Goal: Task Accomplishment & Management: Complete application form

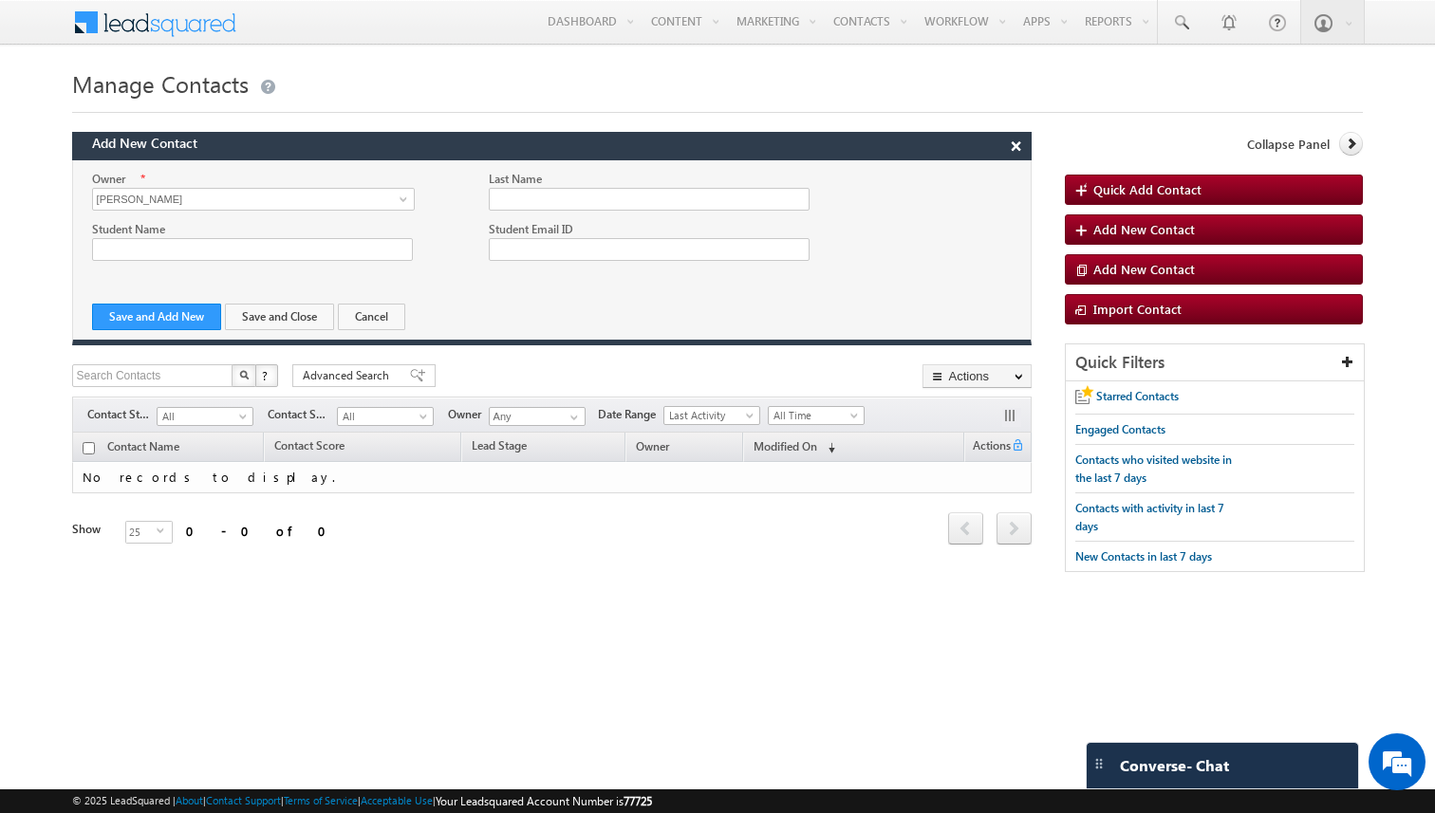
click at [1014, 153] on button "×" at bounding box center [1016, 146] width 30 height 27
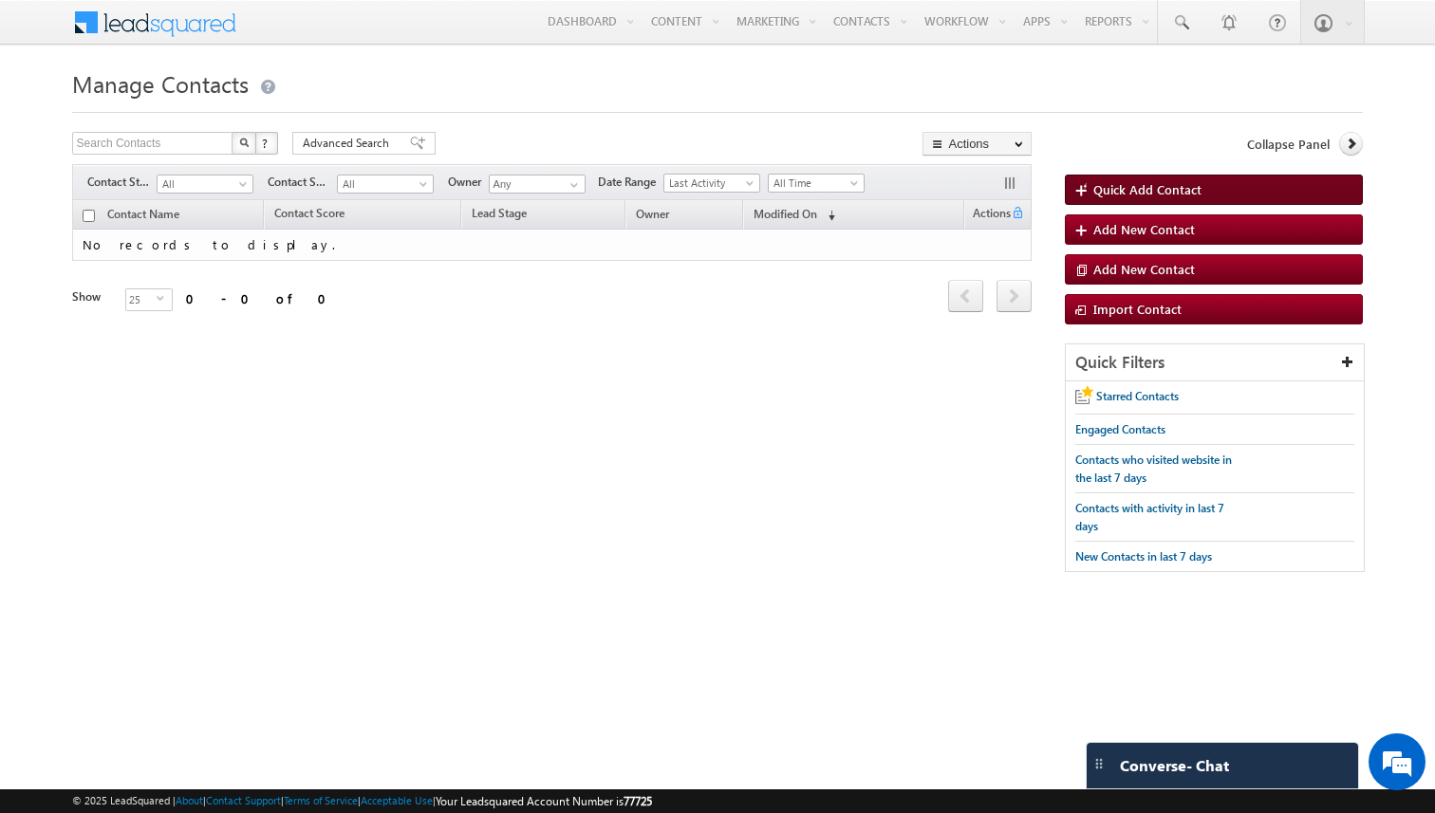
click at [1113, 198] on link "Quick Add Contact" at bounding box center [1214, 190] width 298 height 30
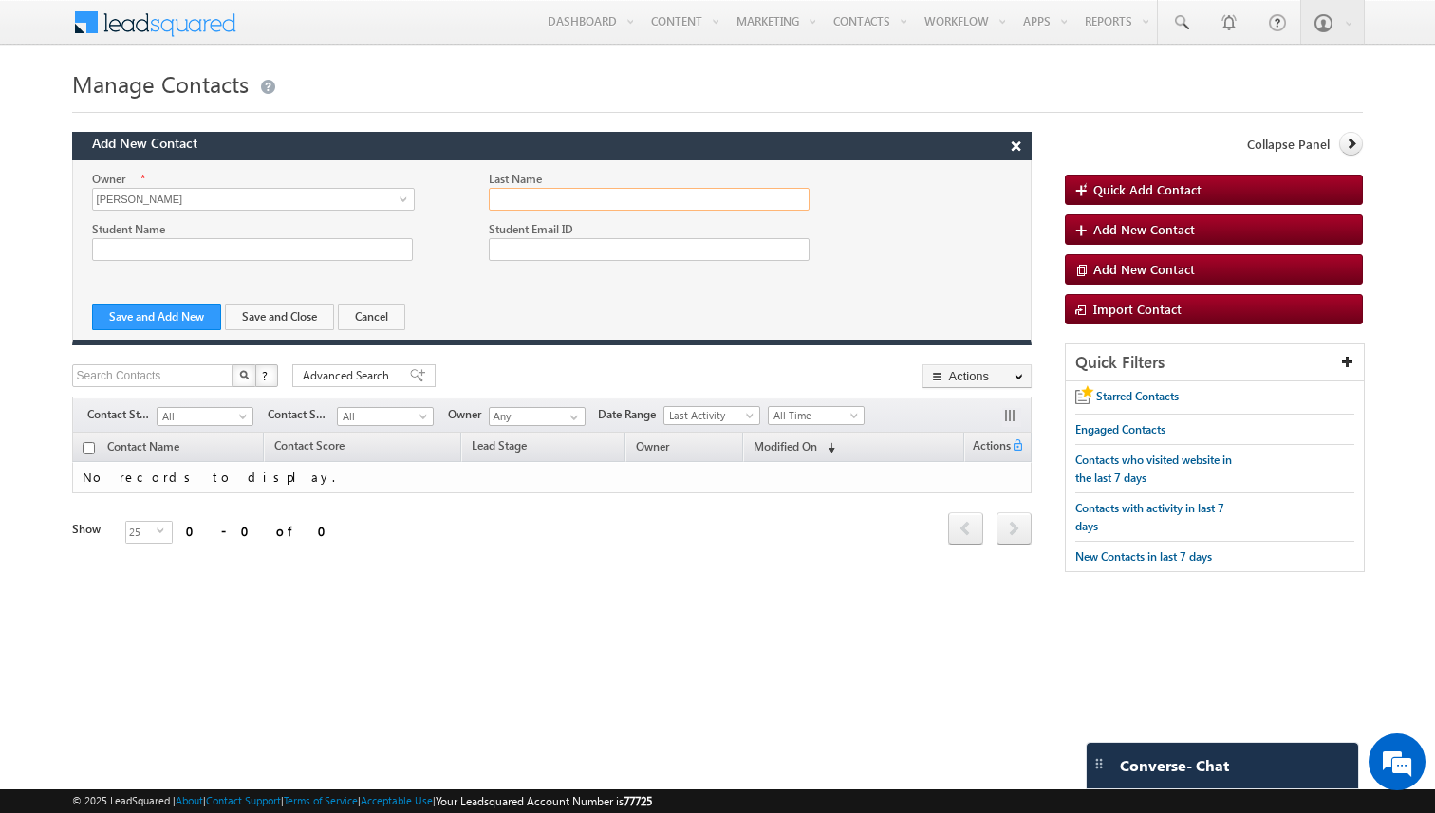
click at [528, 201] on input "Last Name" at bounding box center [649, 199] width 321 height 23
click at [298, 251] on input "Student Name" at bounding box center [252, 249] width 321 height 23
type input "Osman"
click at [539, 204] on input "Last Name" at bounding box center [649, 199] width 321 height 23
type input "G"
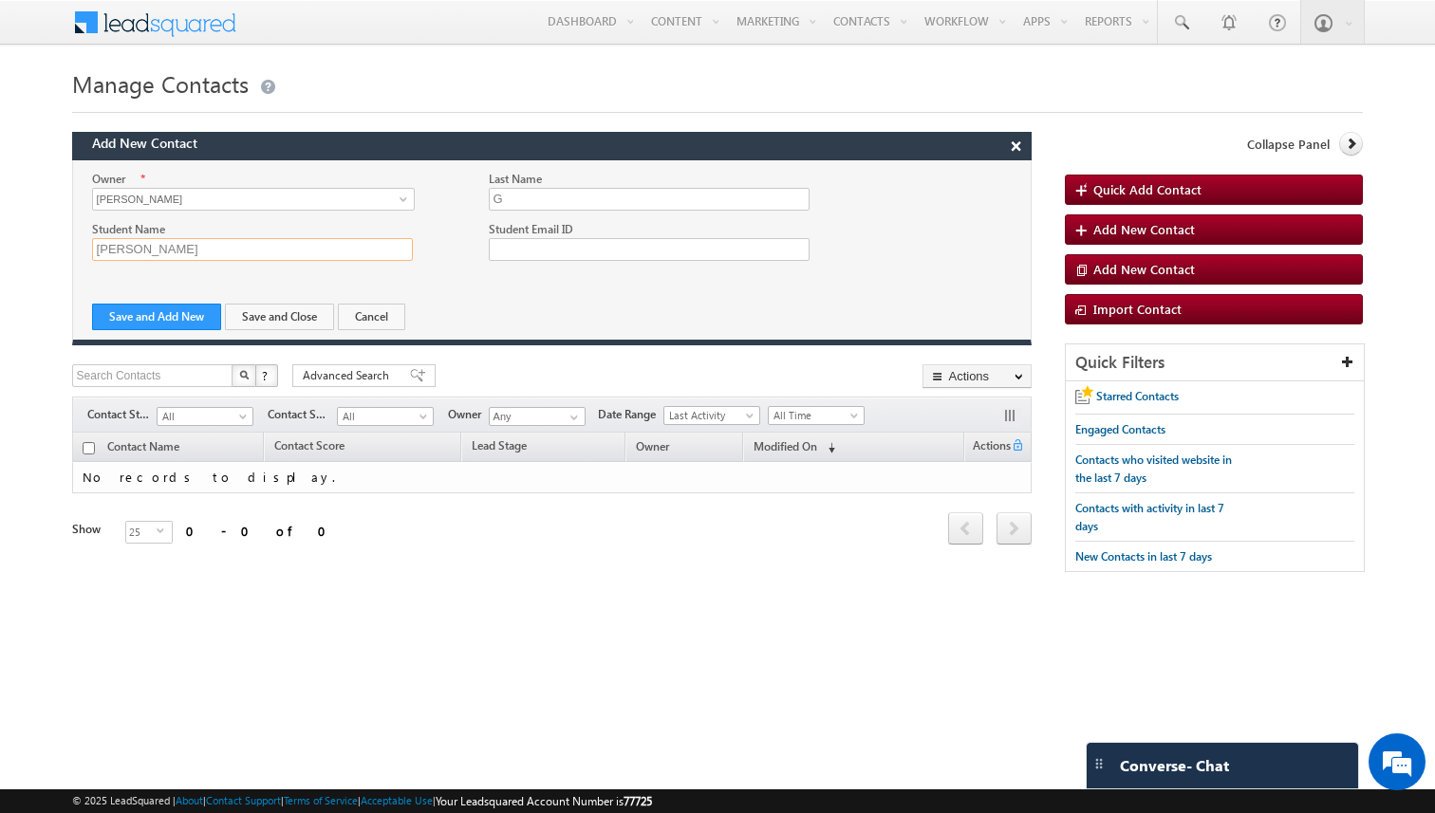
click at [254, 250] on input "Osman" at bounding box center [252, 249] width 321 height 23
type input "O"
click at [506, 247] on input "Student Email ID" at bounding box center [649, 249] width 321 height 23
type input "o"
type input "syed.gani@doctutorials.com"
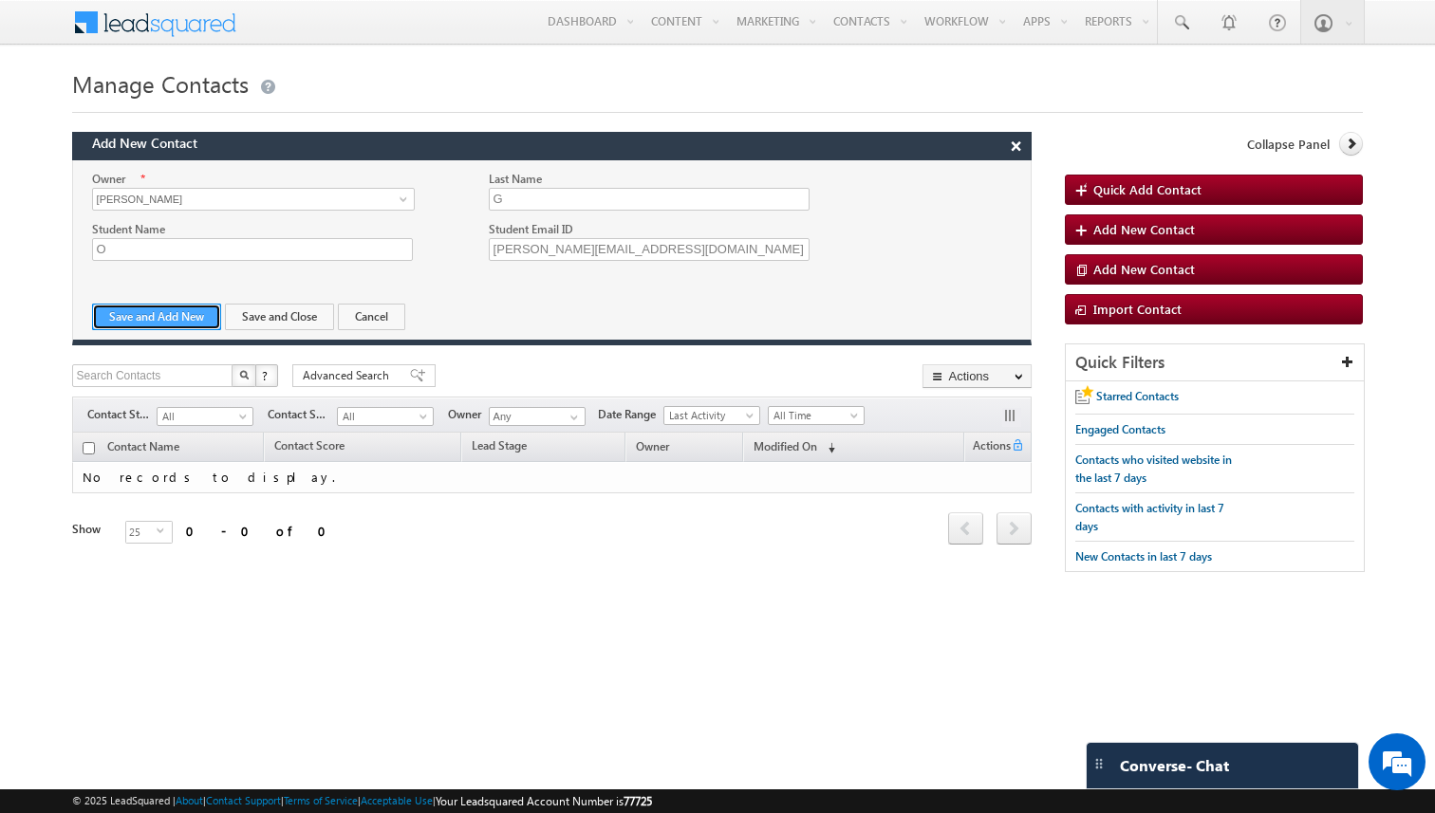
click at [181, 318] on button "Save and Add New" at bounding box center [156, 317] width 129 height 27
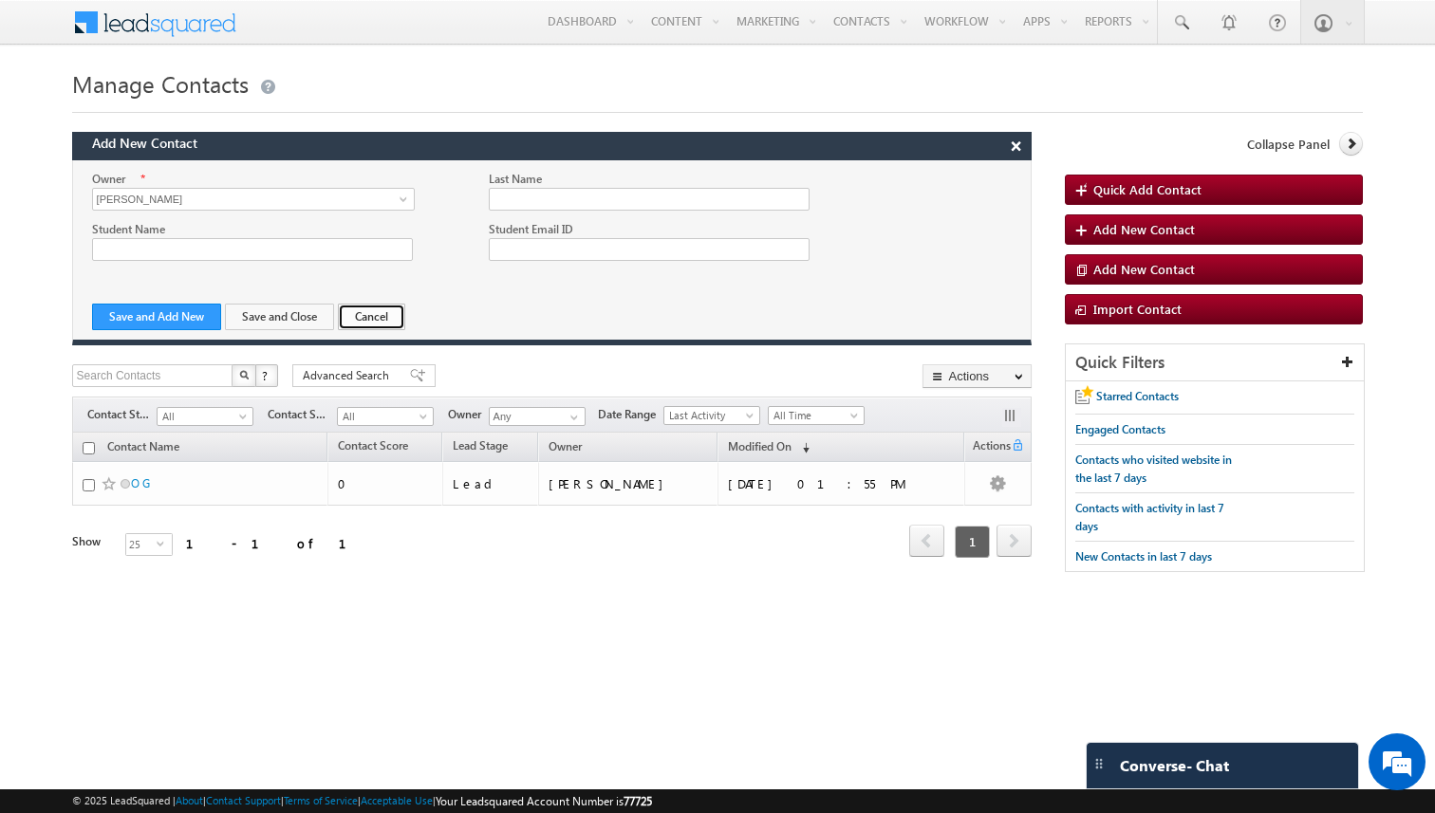
click at [380, 323] on button "Cancel" at bounding box center [371, 317] width 67 height 27
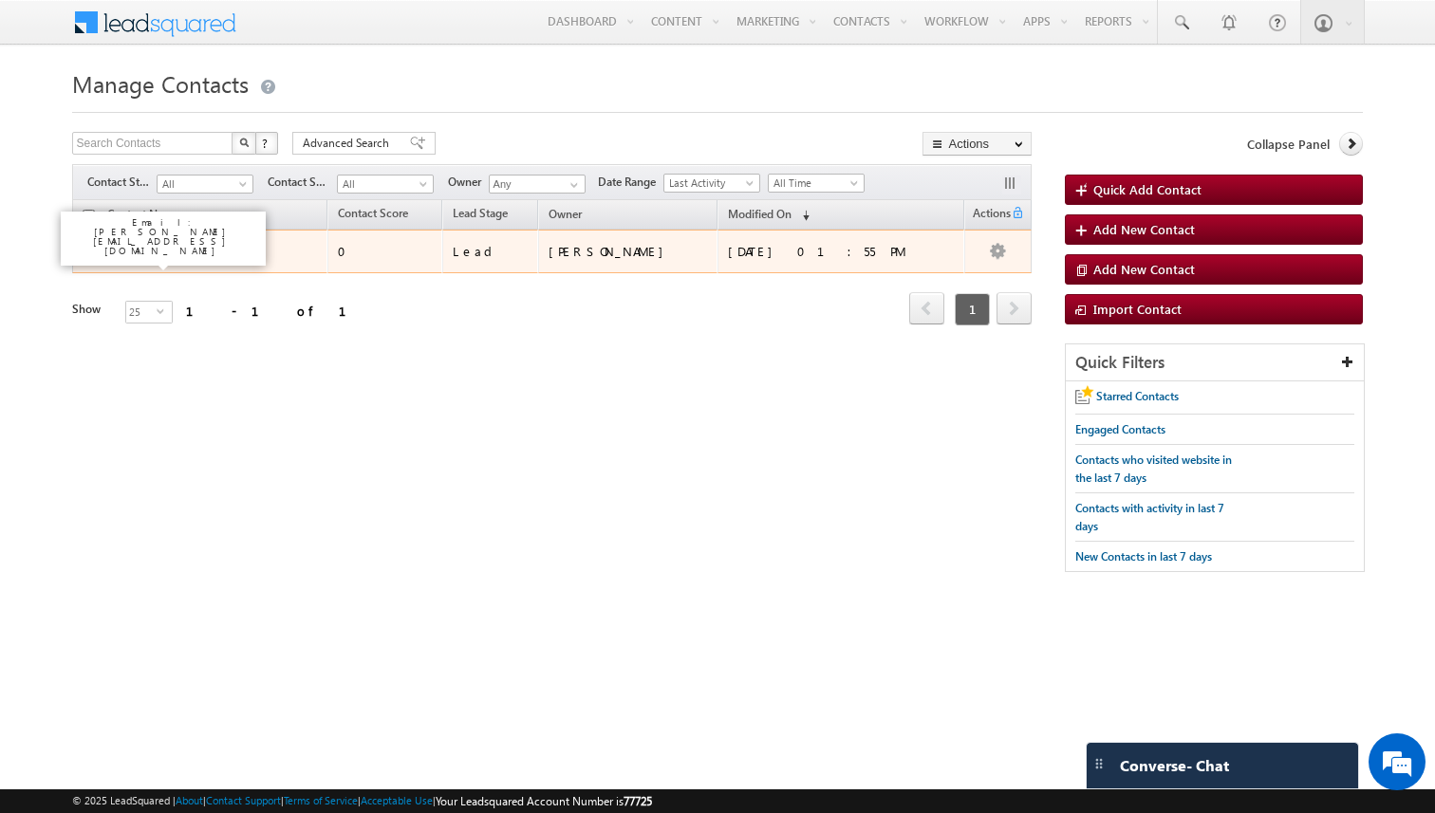
click at [147, 252] on link "O G" at bounding box center [140, 251] width 19 height 14
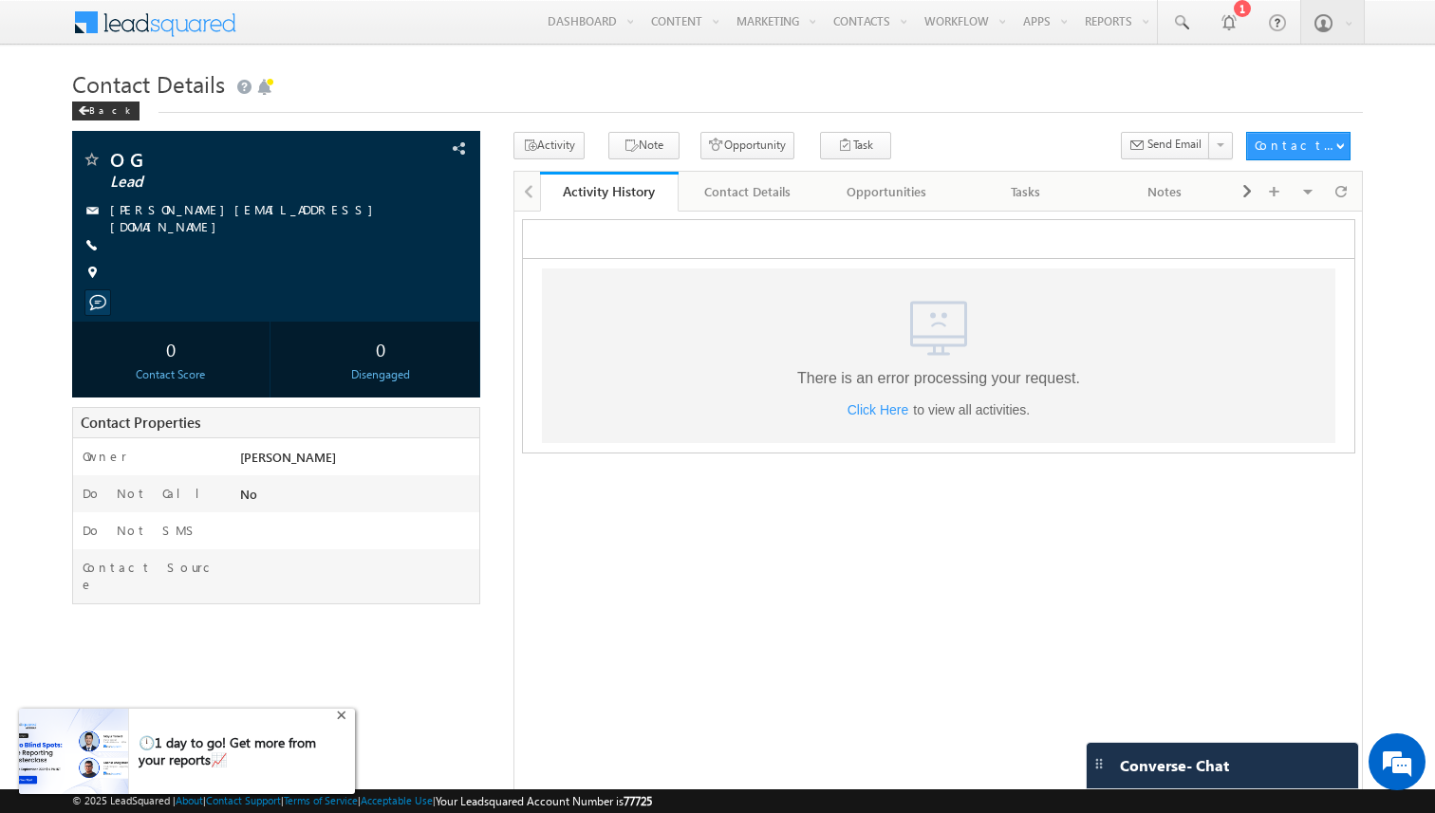
click at [341, 715] on div "+" at bounding box center [343, 713] width 23 height 23
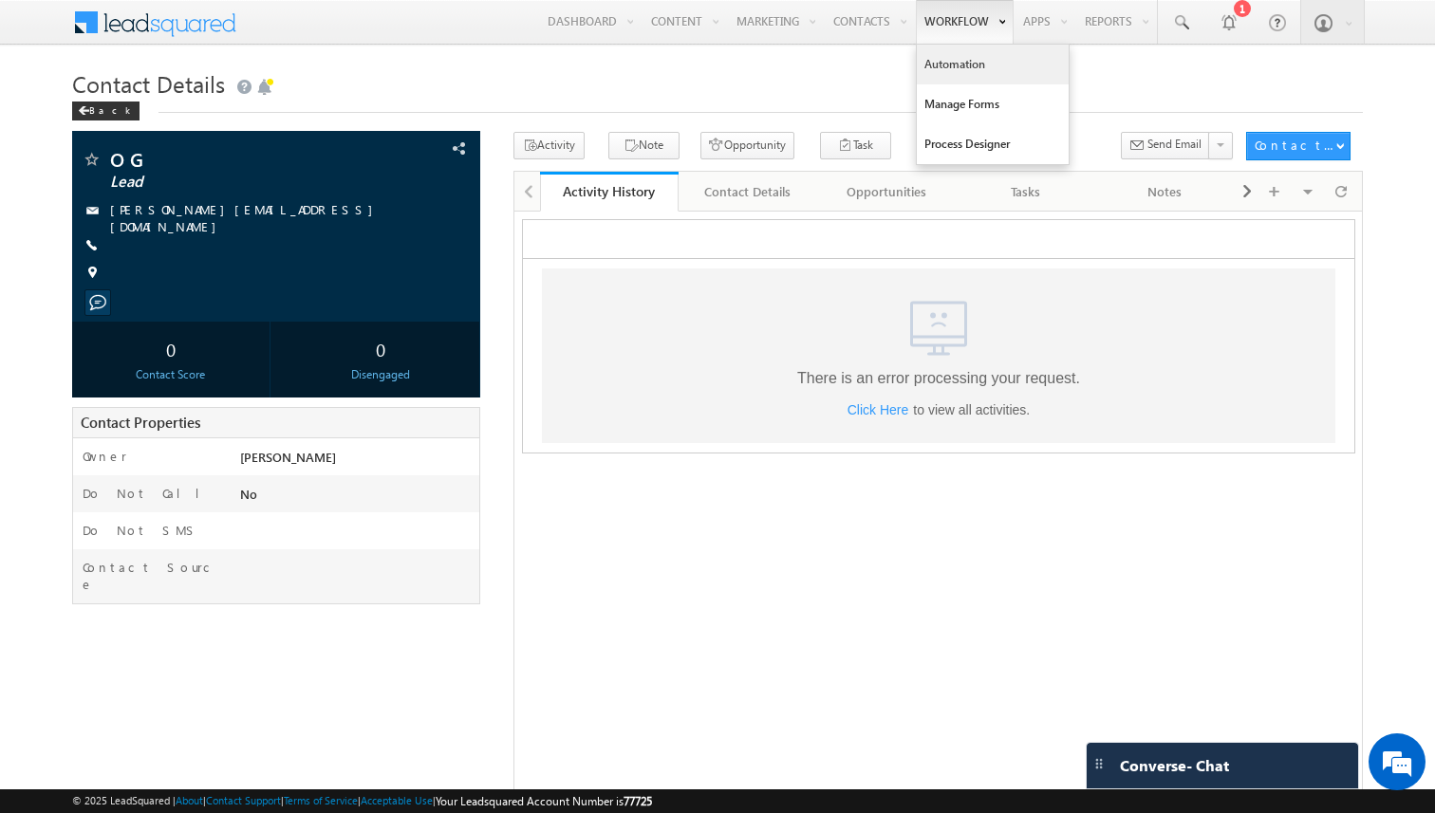
click at [975, 72] on link "Automation" at bounding box center [993, 65] width 152 height 40
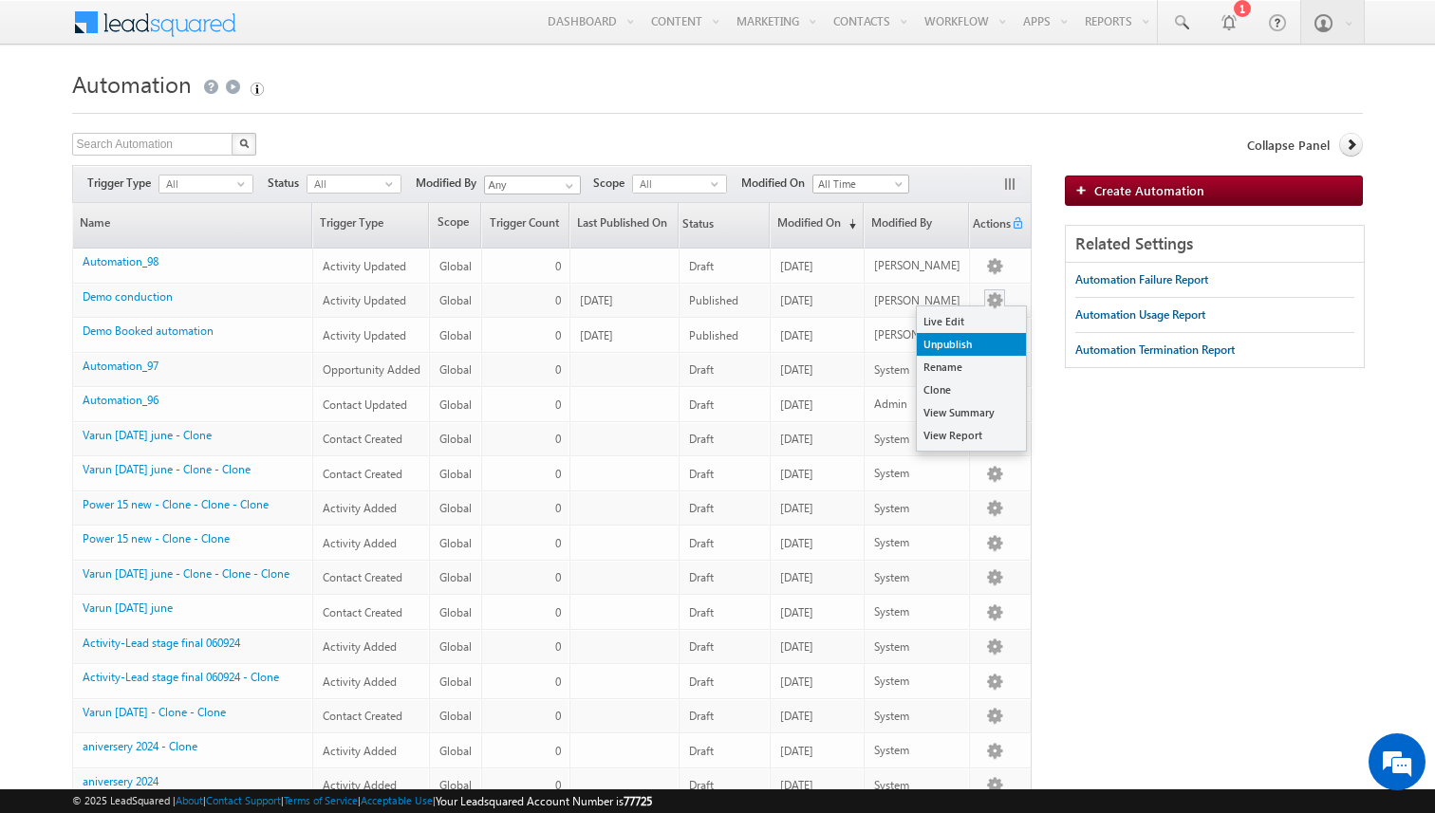
click at [961, 343] on link "Unpublish" at bounding box center [971, 344] width 109 height 23
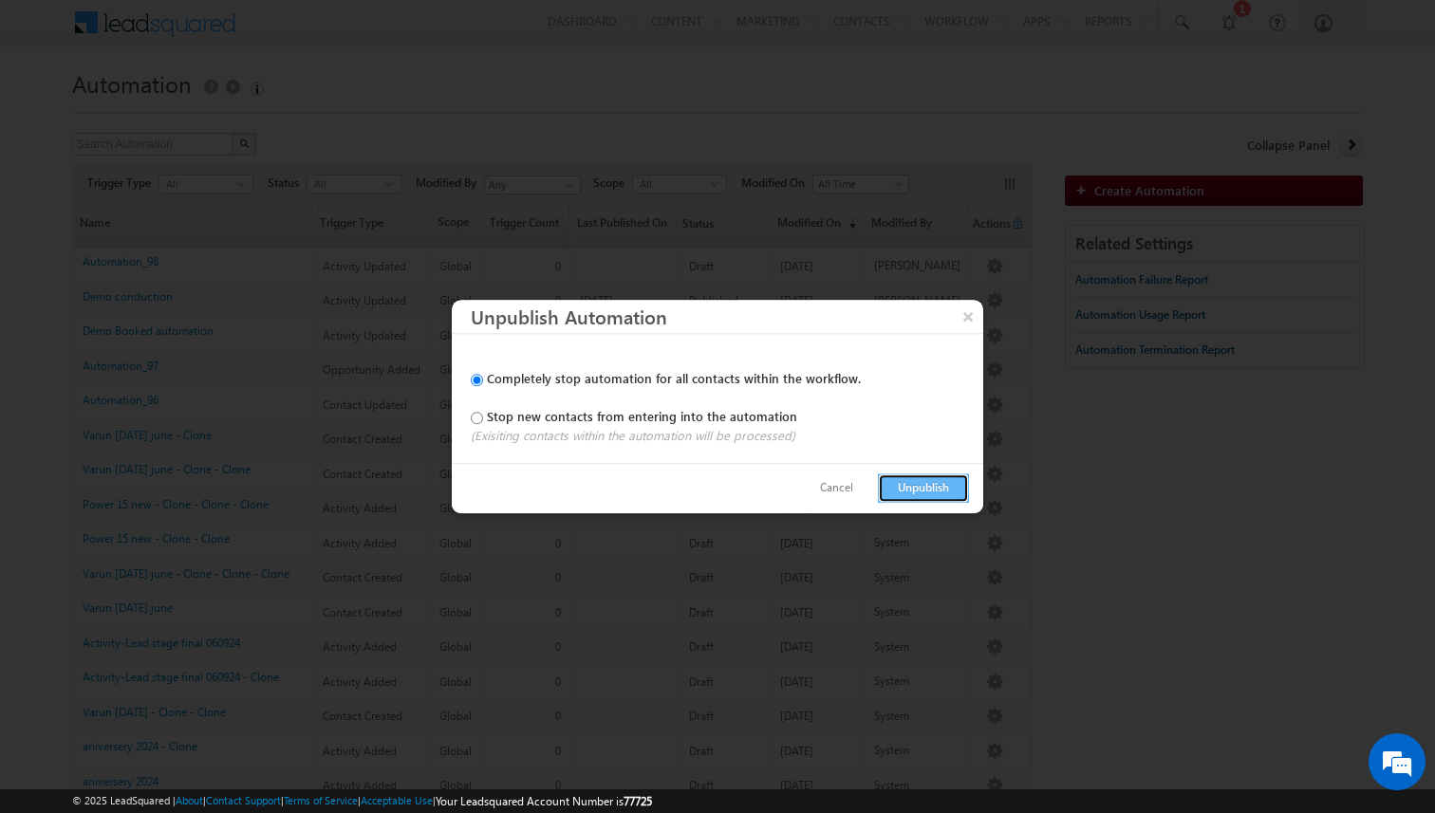
click at [920, 481] on button "Unpublish" at bounding box center [923, 487] width 91 height 29
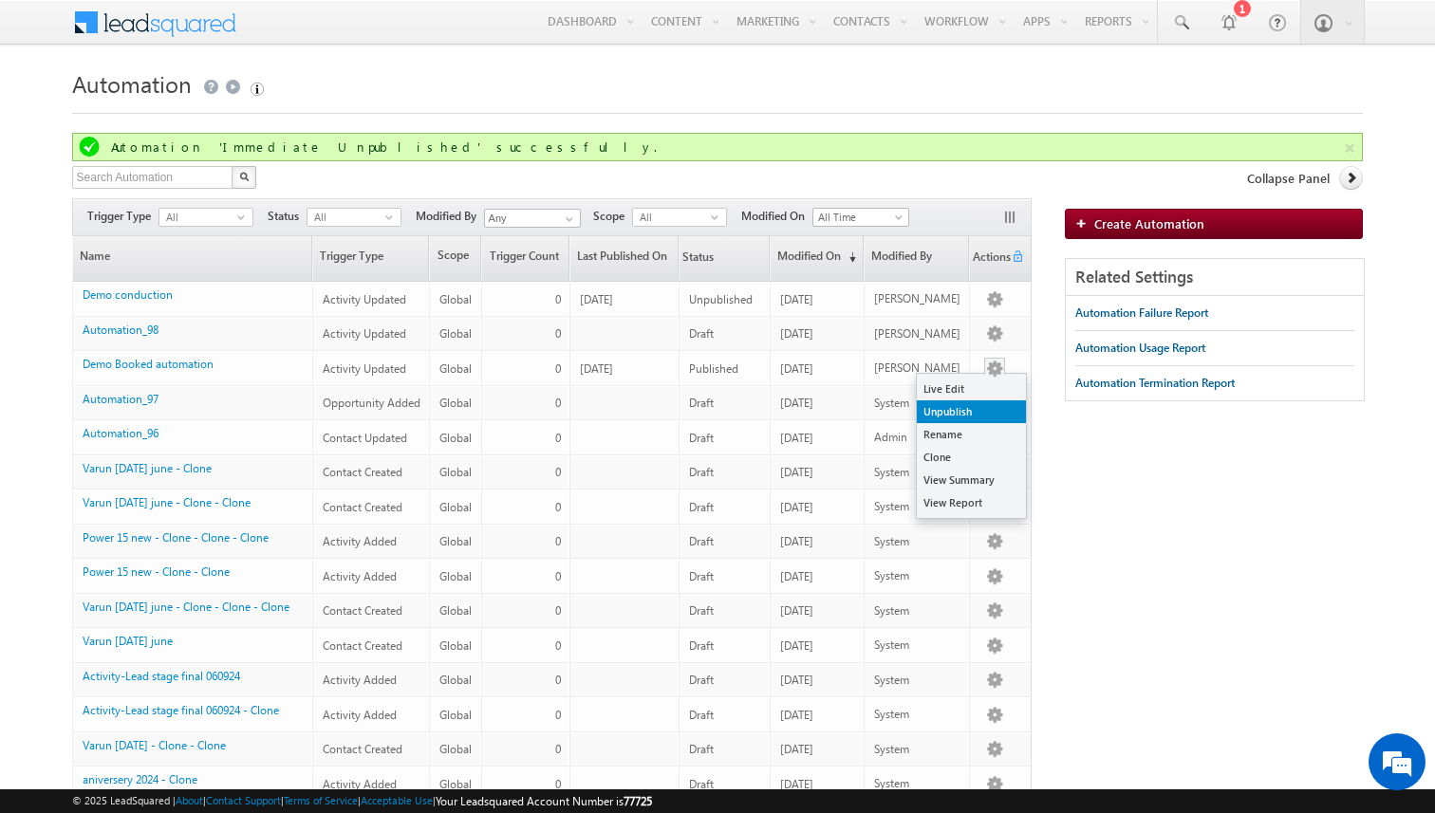
click at [971, 412] on link "Unpublish" at bounding box center [971, 411] width 109 height 23
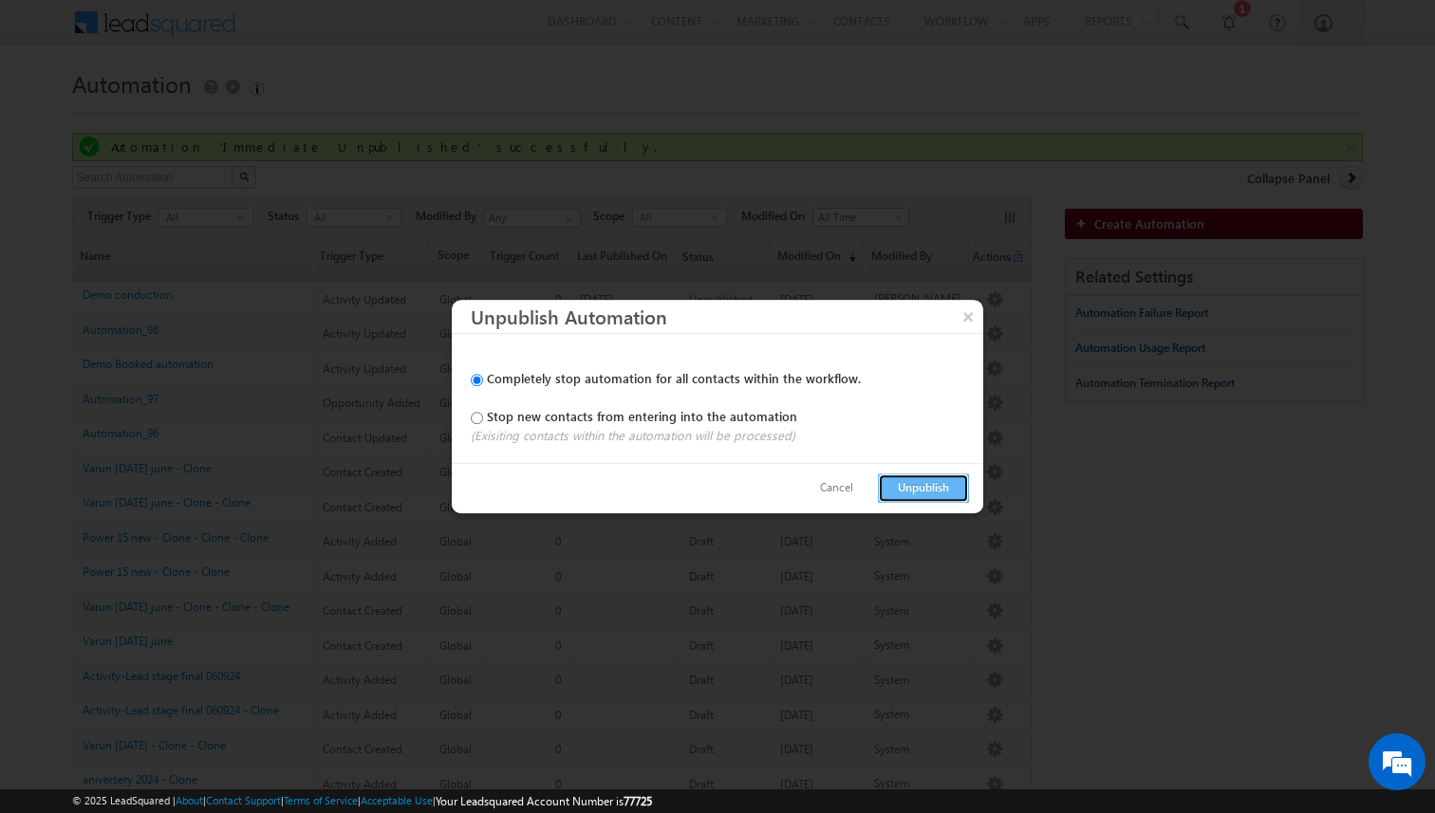
click at [911, 491] on button "Unpublish" at bounding box center [923, 487] width 91 height 29
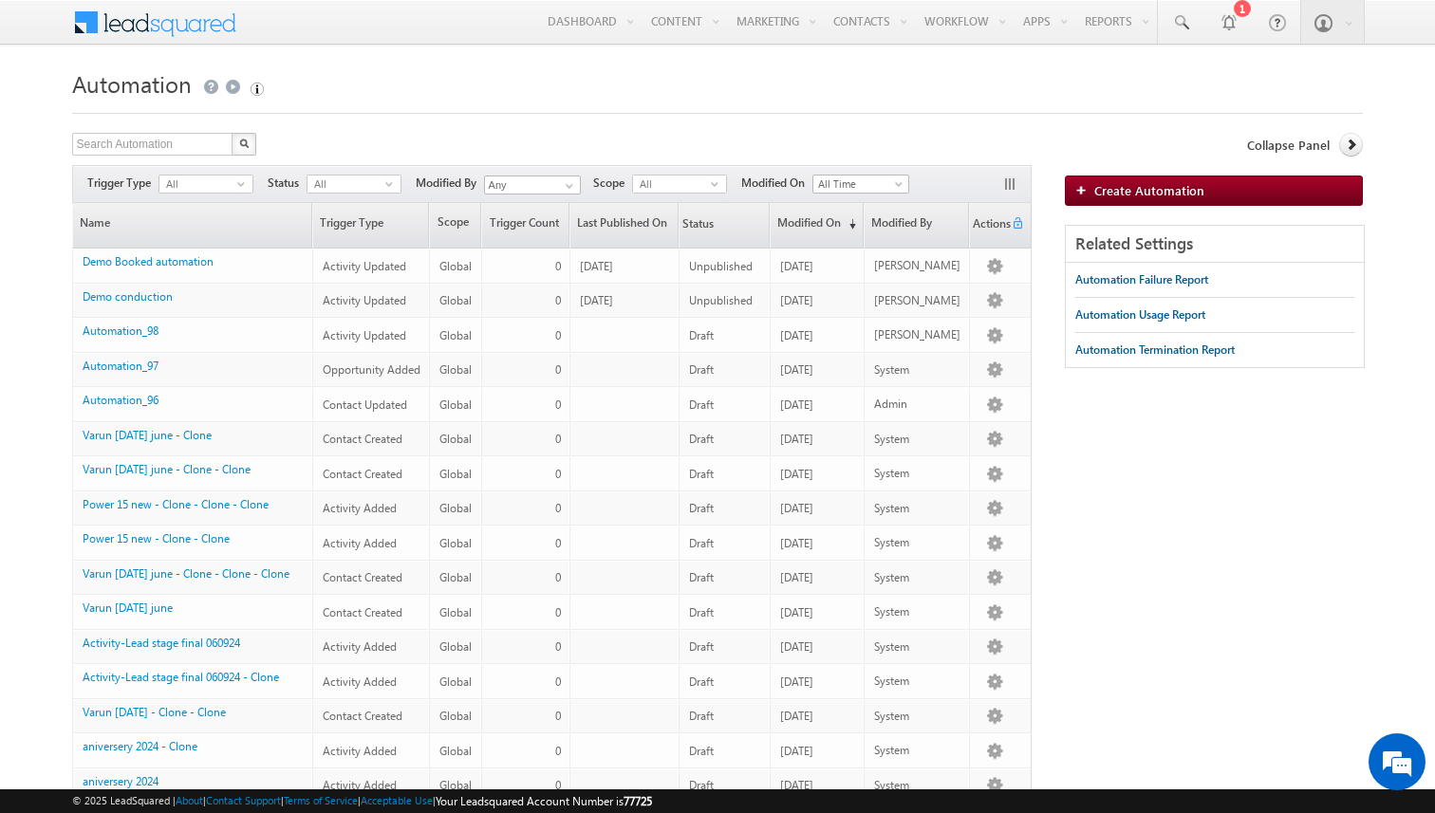
click at [1098, 454] on div "Search Automation X 352 results found Actions Select rows to see actions Action…" at bounding box center [717, 707] width 1291 height 1148
click at [1156, 185] on span "Create Automation" at bounding box center [1149, 190] width 110 height 16
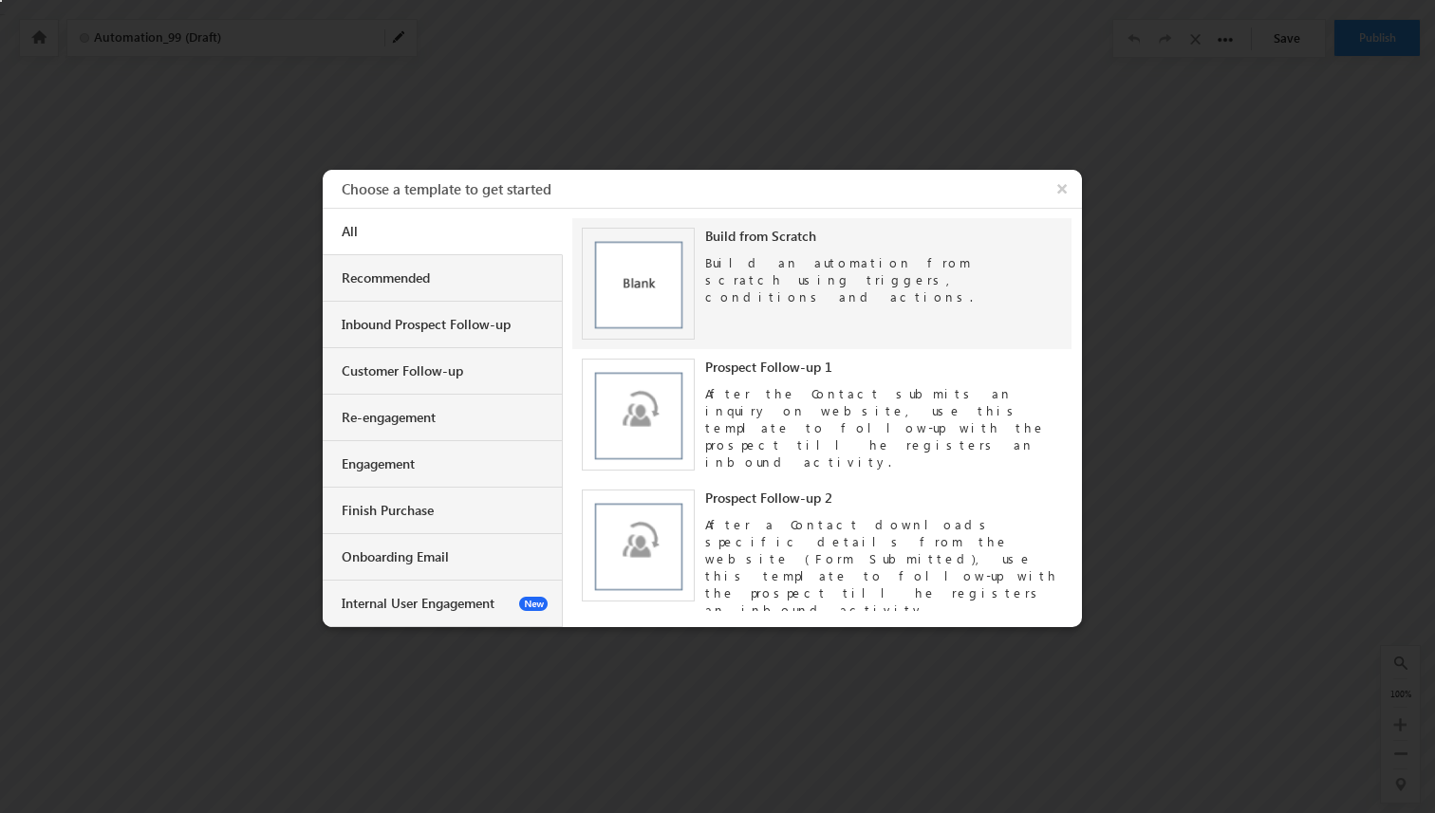
click at [691, 269] on img at bounding box center [638, 284] width 113 height 113
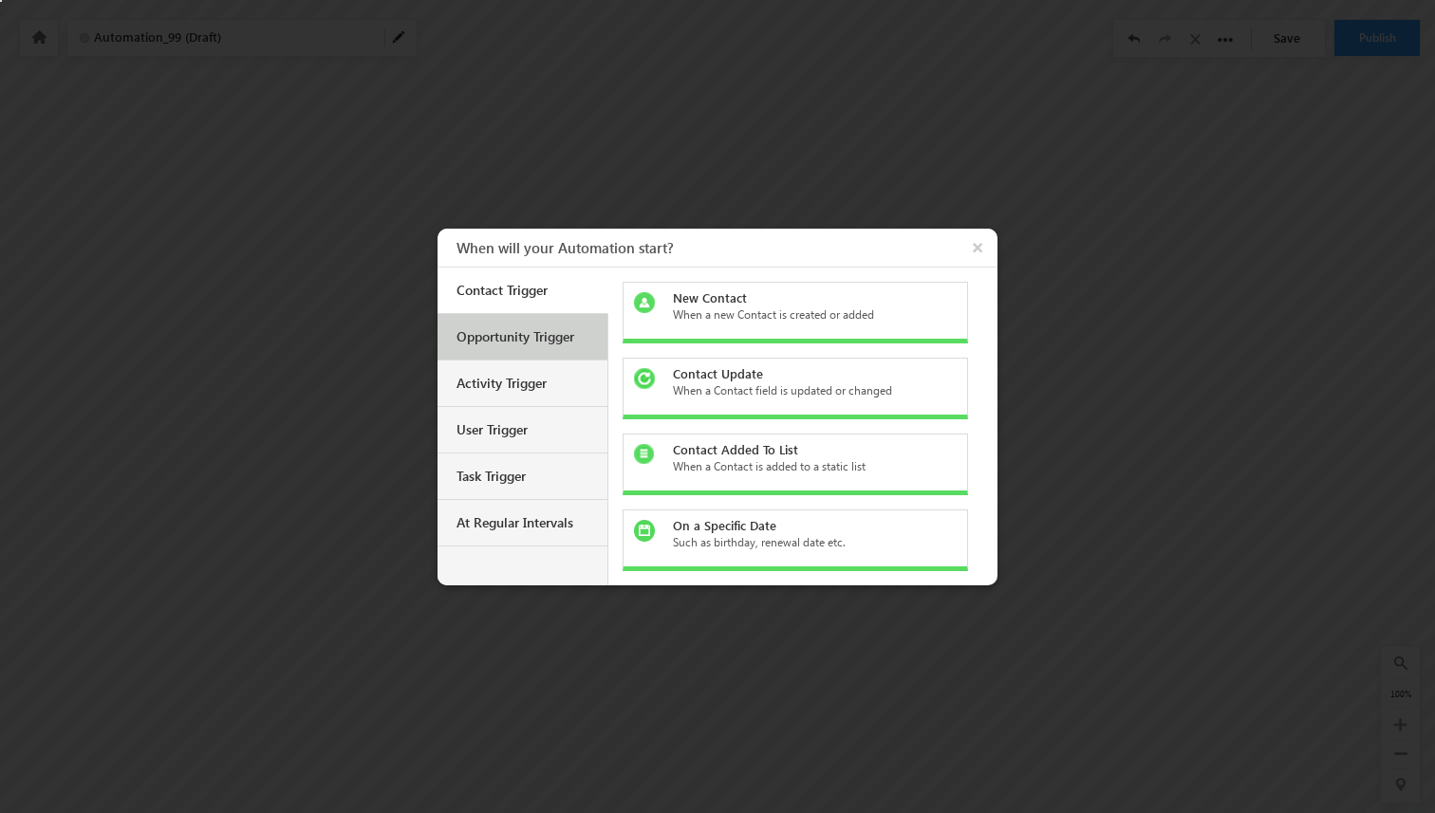
click at [550, 352] on div "Opportunity Trigger" at bounding box center [522, 337] width 170 height 46
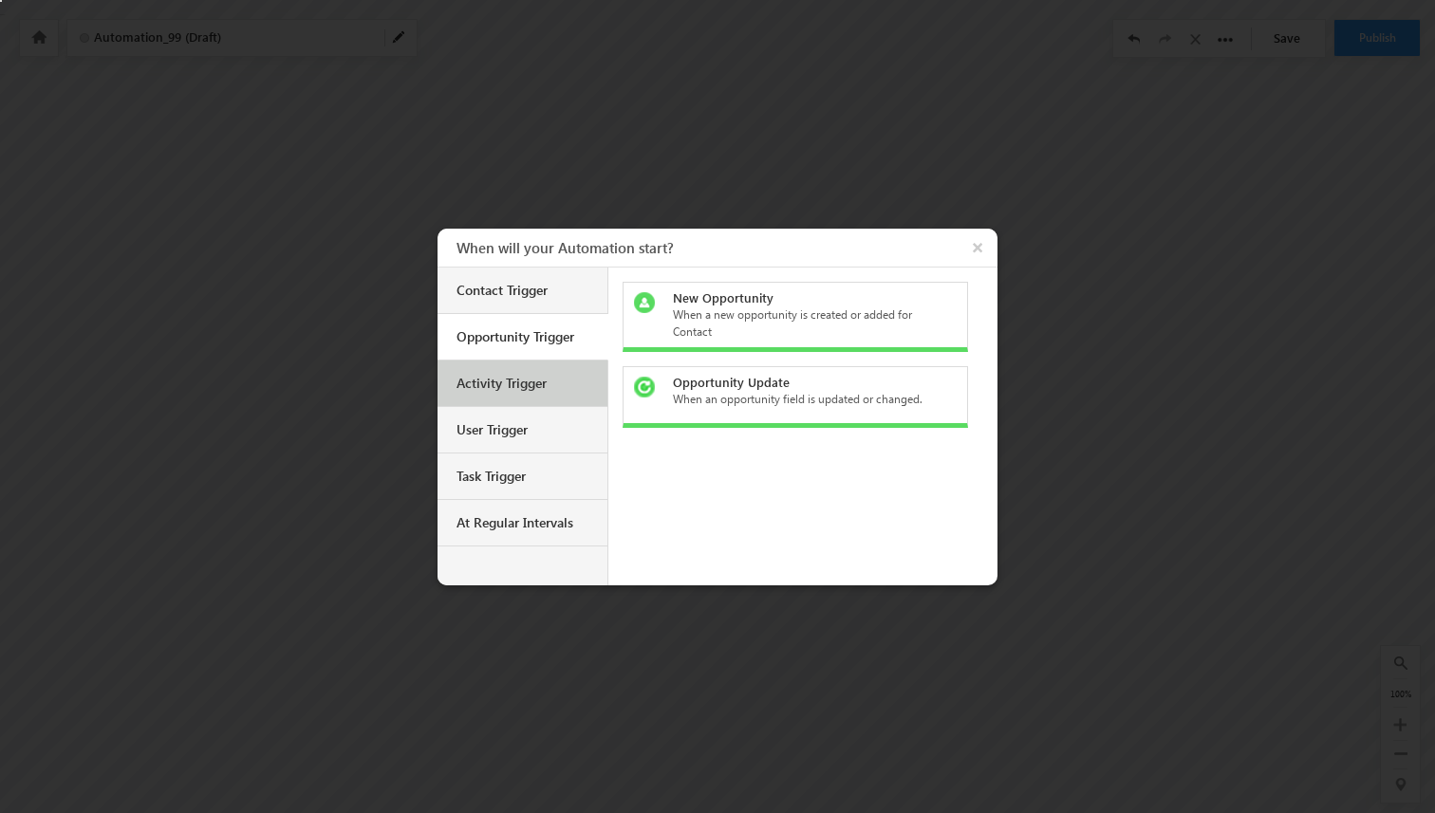
click at [536, 385] on div "Activity Trigger" at bounding box center [524, 383] width 137 height 17
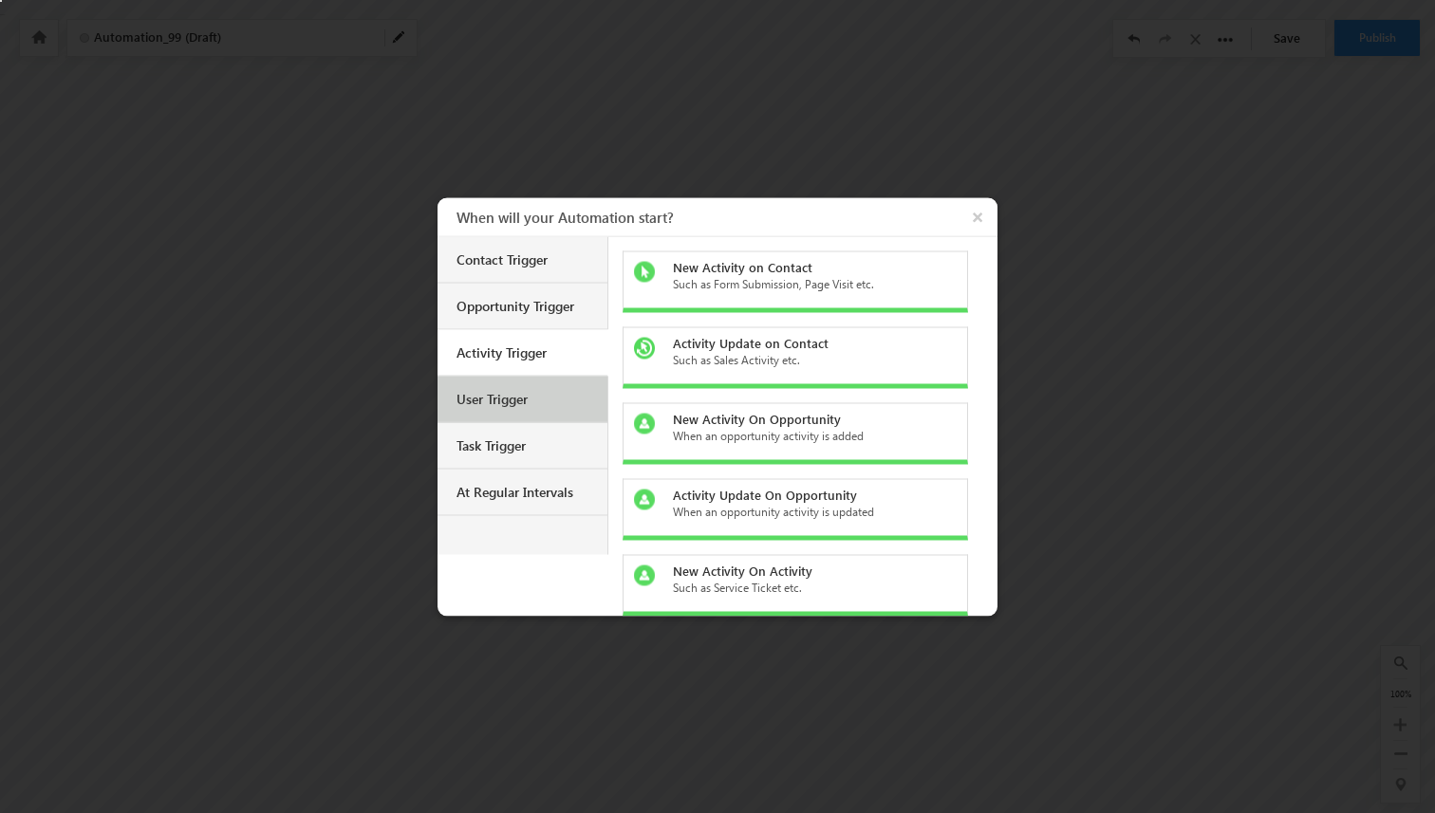
click at [529, 400] on div "User Trigger" at bounding box center [524, 398] width 137 height 17
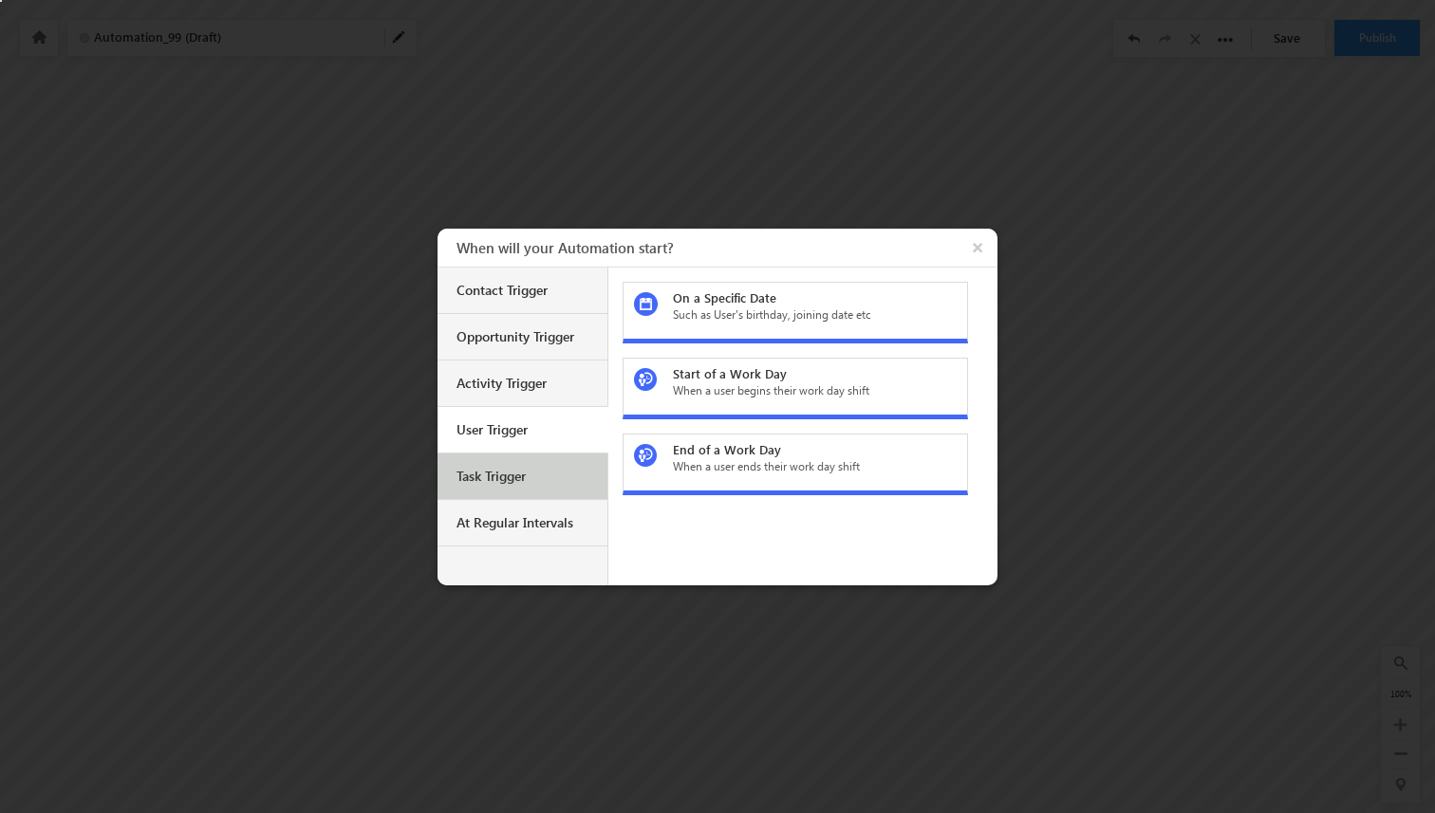
click at [517, 487] on div "Task Trigger" at bounding box center [522, 477] width 170 height 46
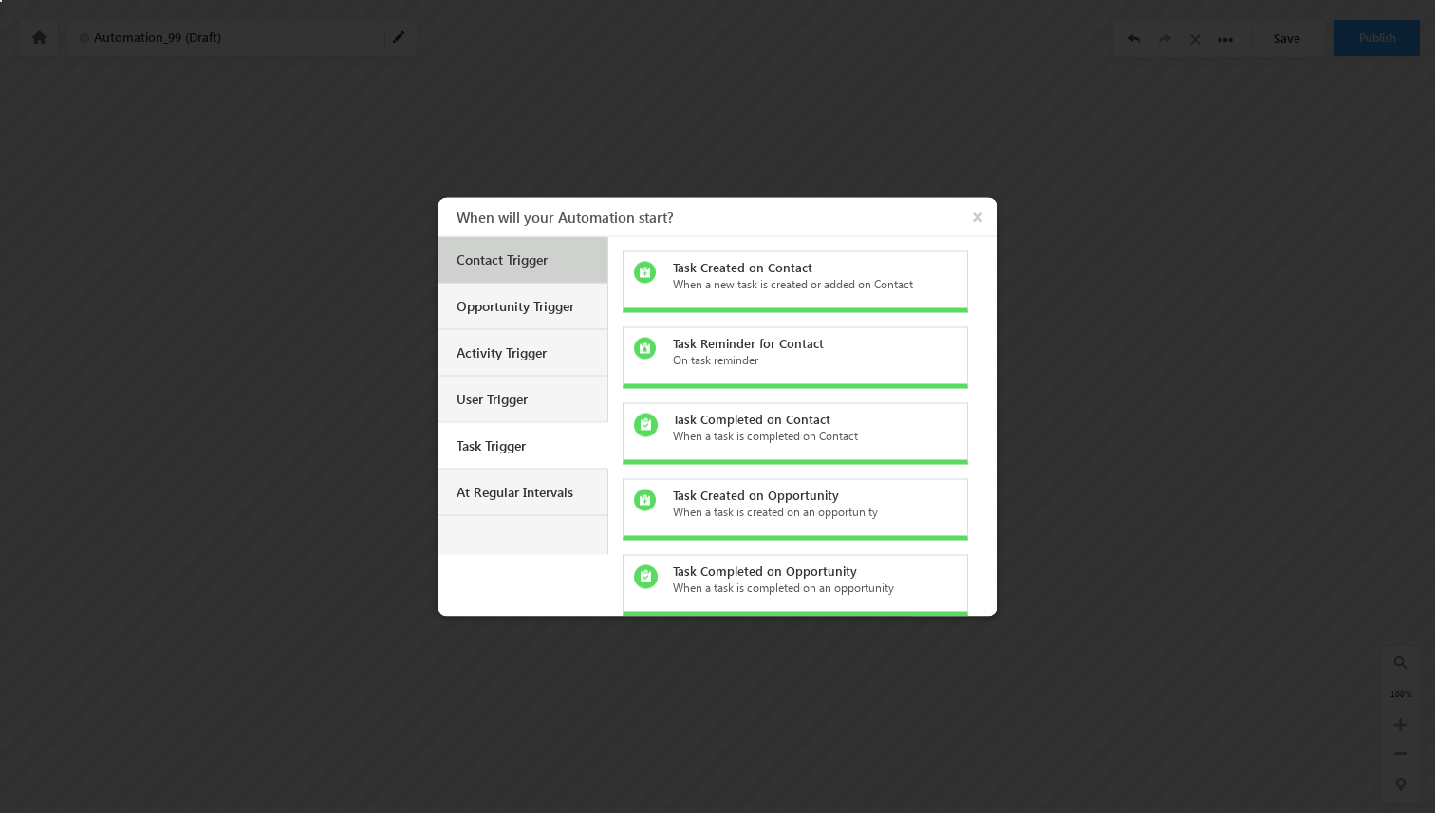
click at [518, 250] on div "Contact Trigger" at bounding box center [522, 259] width 170 height 46
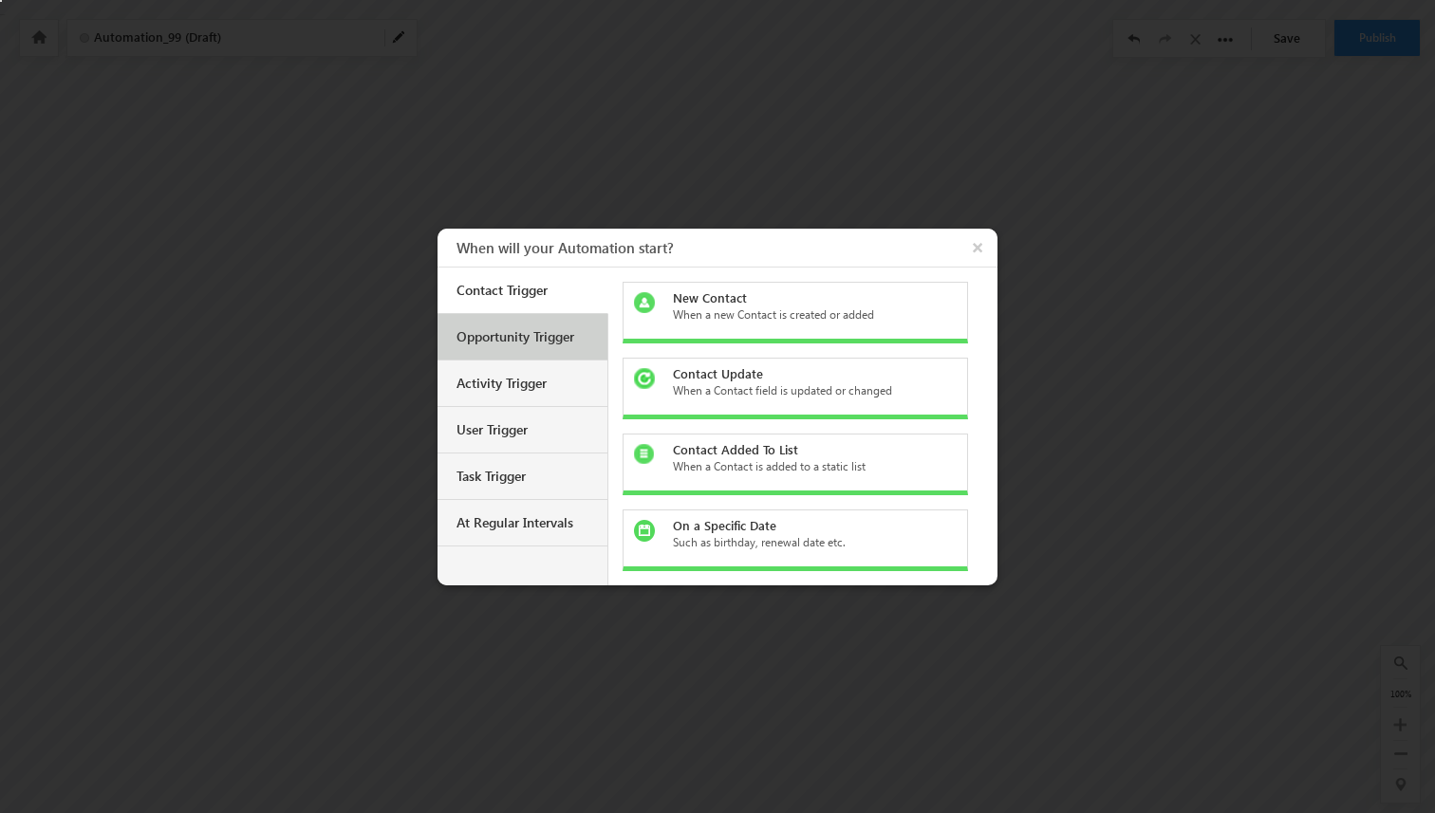
click at [562, 333] on div "Opportunity Trigger" at bounding box center [524, 336] width 137 height 17
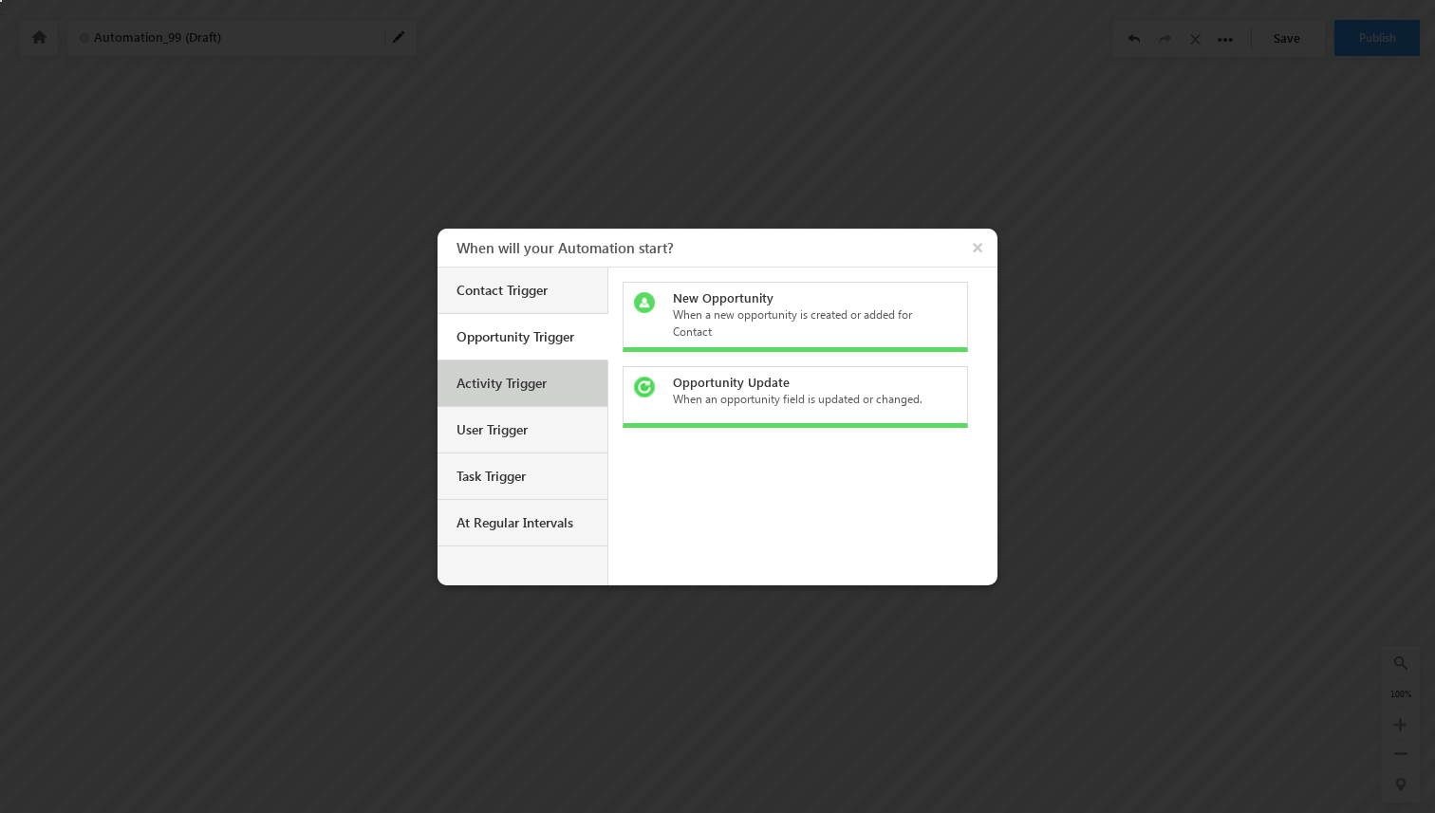
click at [553, 381] on div "Activity Trigger" at bounding box center [524, 383] width 137 height 17
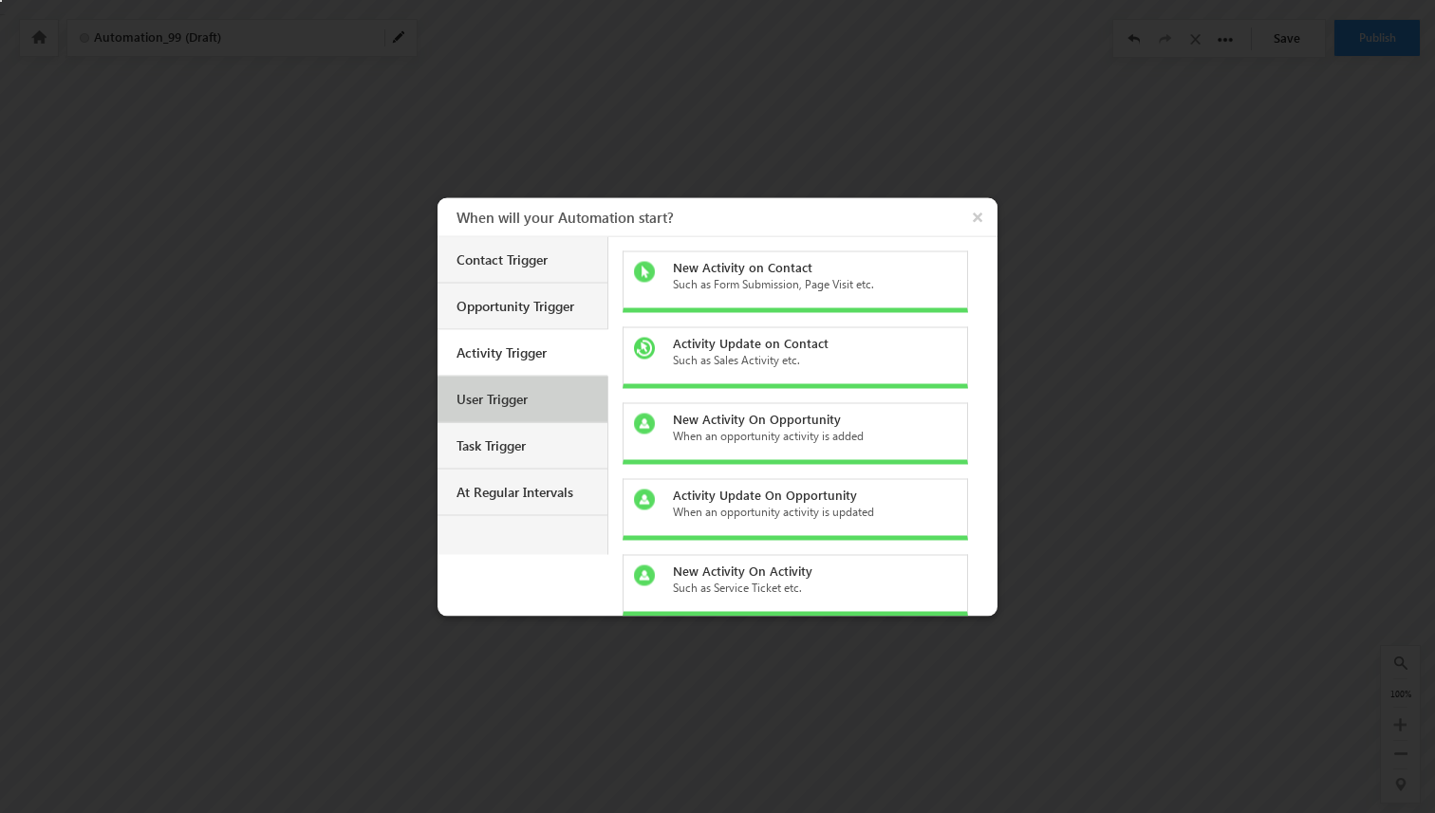
click at [513, 399] on div "User Trigger" at bounding box center [524, 398] width 137 height 17
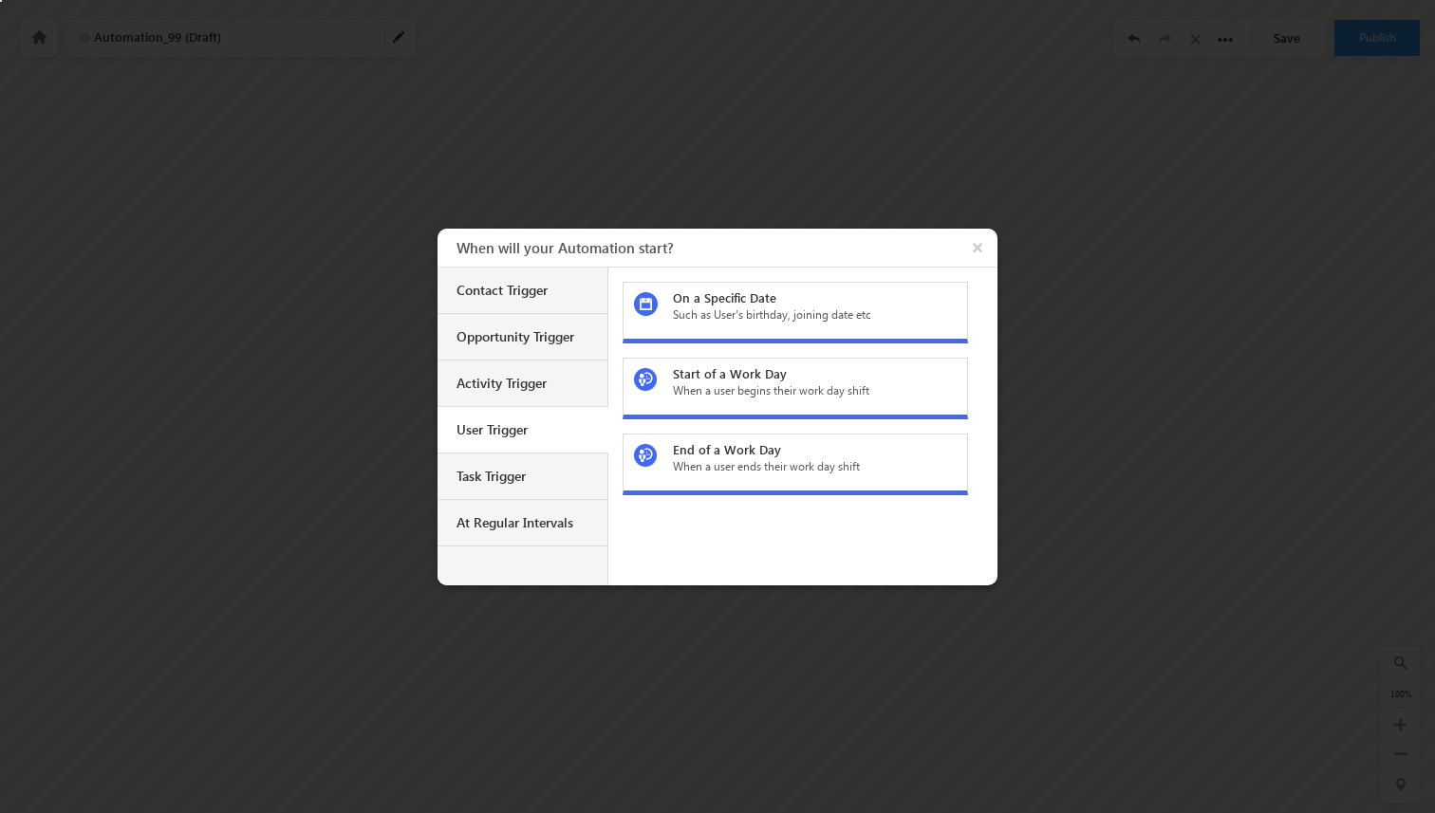
click at [536, 448] on div "User Trigger" at bounding box center [522, 430] width 171 height 46
click at [520, 293] on div "Contact Trigger" at bounding box center [524, 290] width 137 height 17
